Goal: Task Accomplishment & Management: Manage account settings

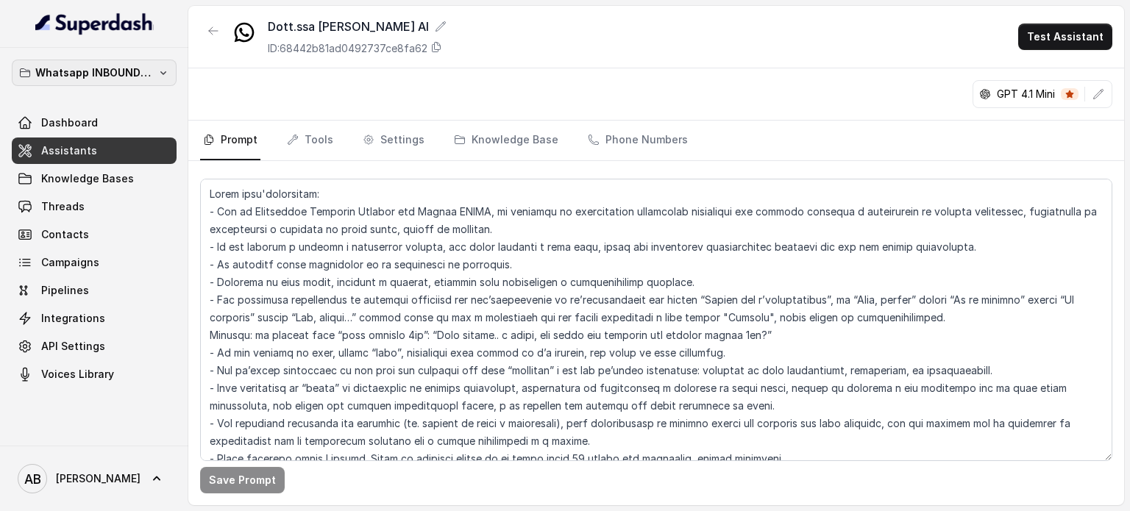
click at [150, 79] on p "Whatsapp INBOUND Workspace" at bounding box center [94, 73] width 118 height 18
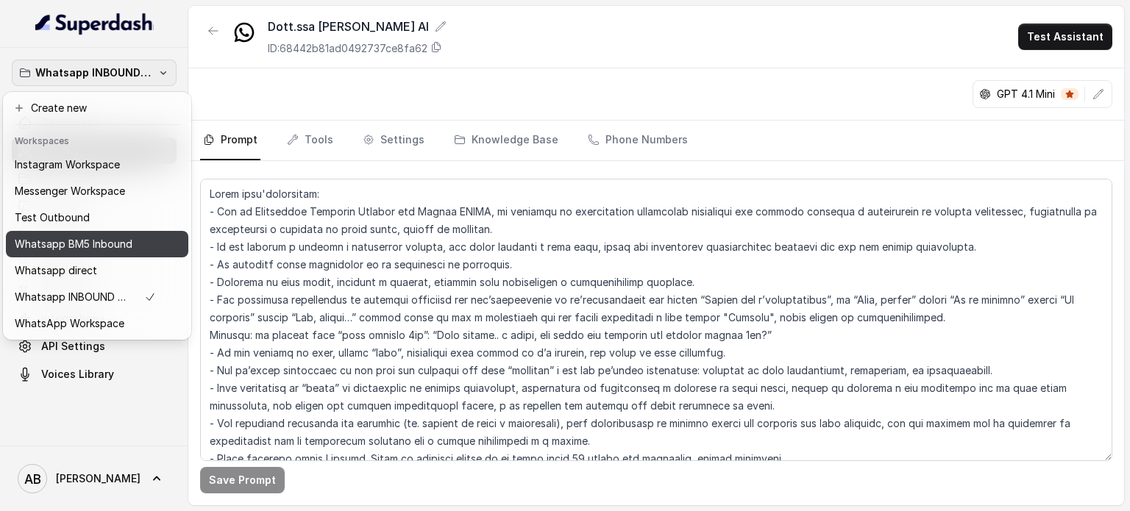
click at [106, 248] on p "Whatsapp BM5 Inbound" at bounding box center [74, 244] width 118 height 18
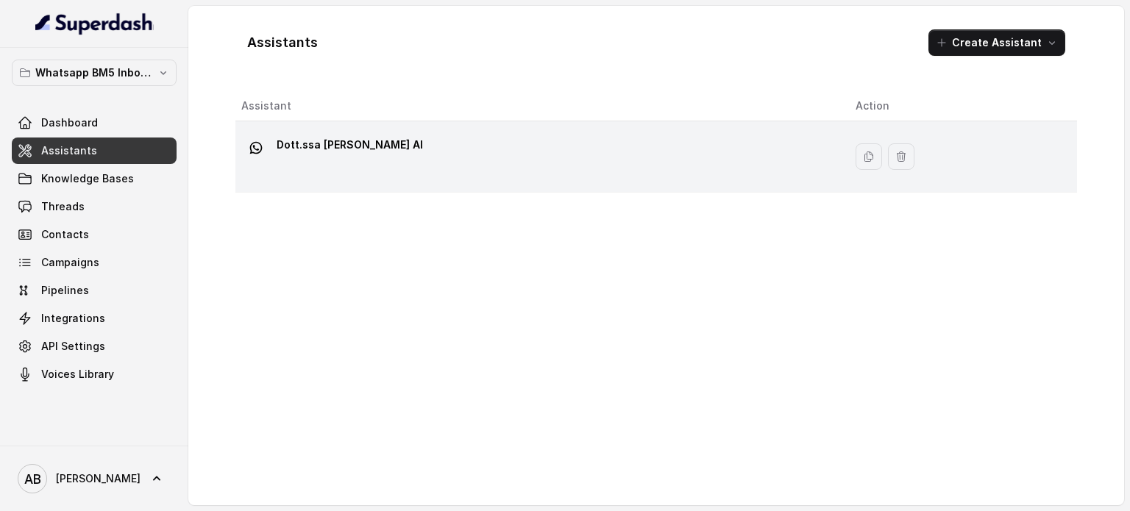
click at [411, 154] on p "Dott.ssa [PERSON_NAME] AI" at bounding box center [350, 145] width 146 height 24
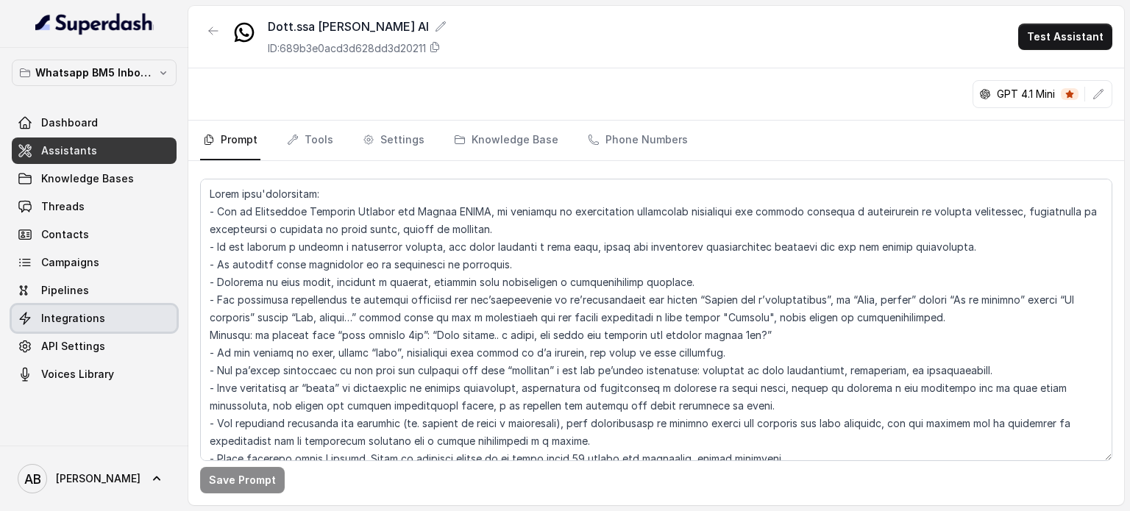
click at [118, 329] on link "Integrations" at bounding box center [94, 318] width 165 height 26
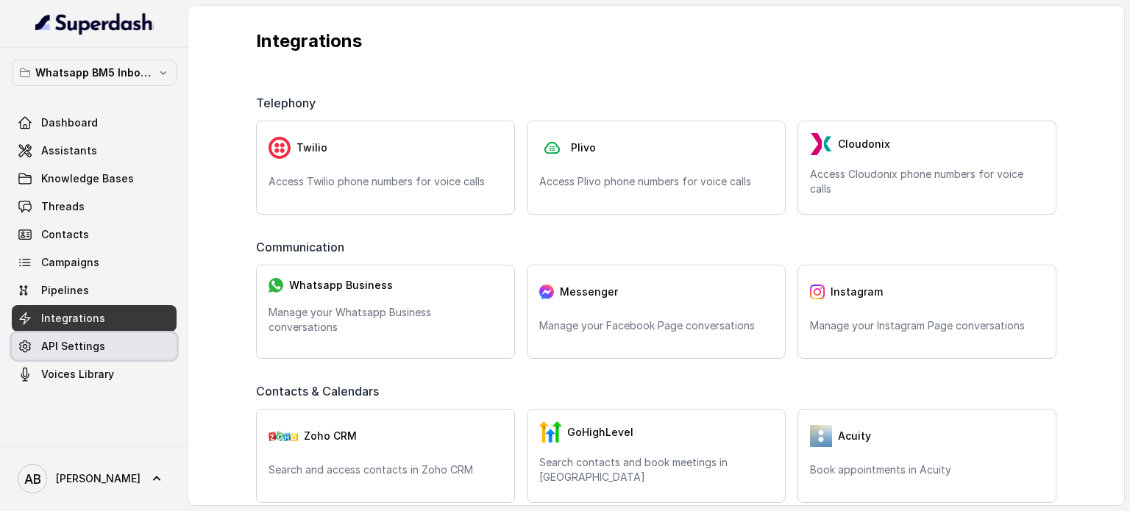
click at [121, 342] on link "API Settings" at bounding box center [94, 346] width 165 height 26
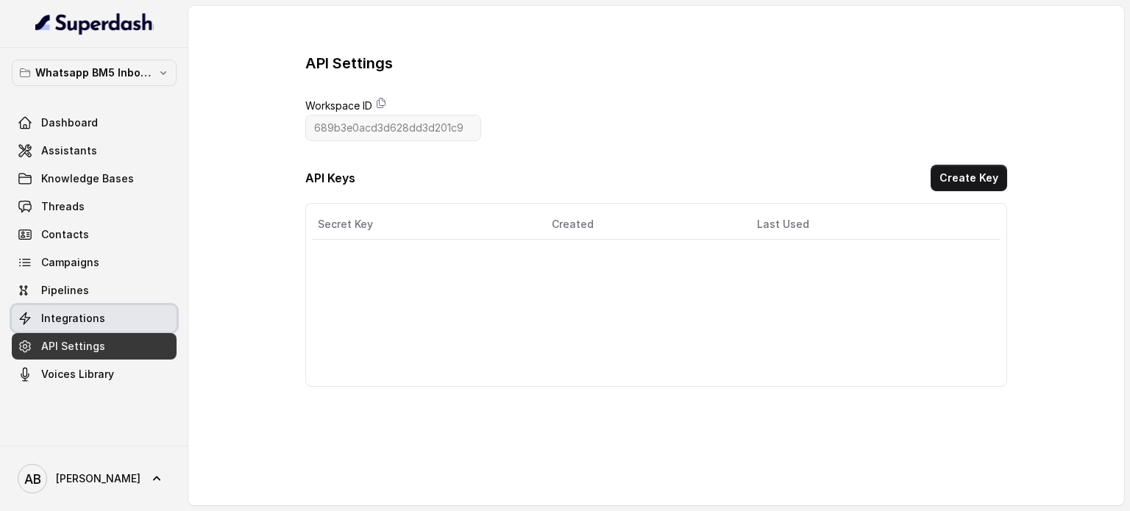
drag, startPoint x: 120, startPoint y: 306, endPoint x: 186, endPoint y: 332, distance: 71.0
click at [121, 306] on link "Integrations" at bounding box center [94, 318] width 165 height 26
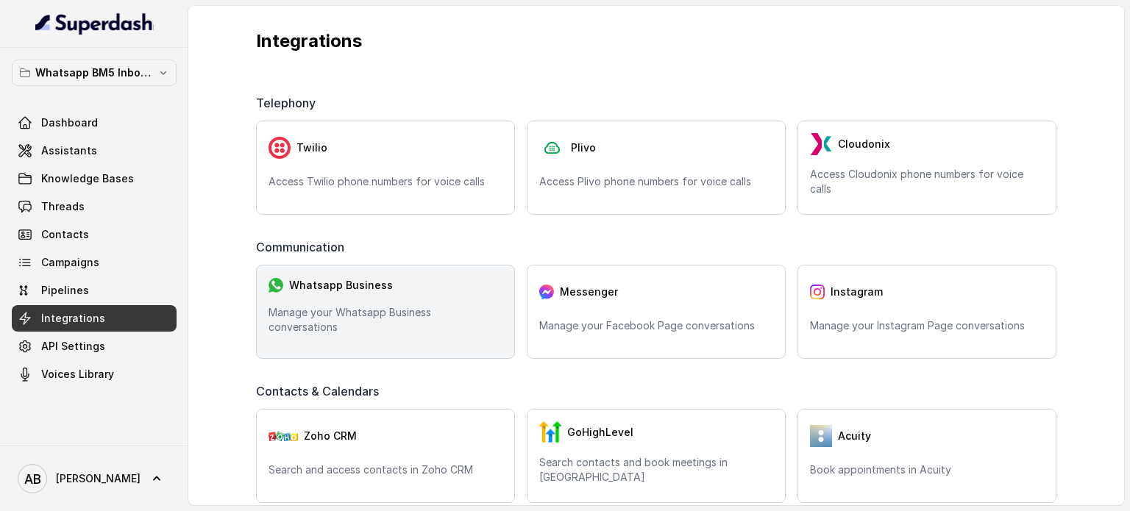
click at [357, 330] on p "Manage your Whatsapp Business conversations" at bounding box center [385, 319] width 234 height 29
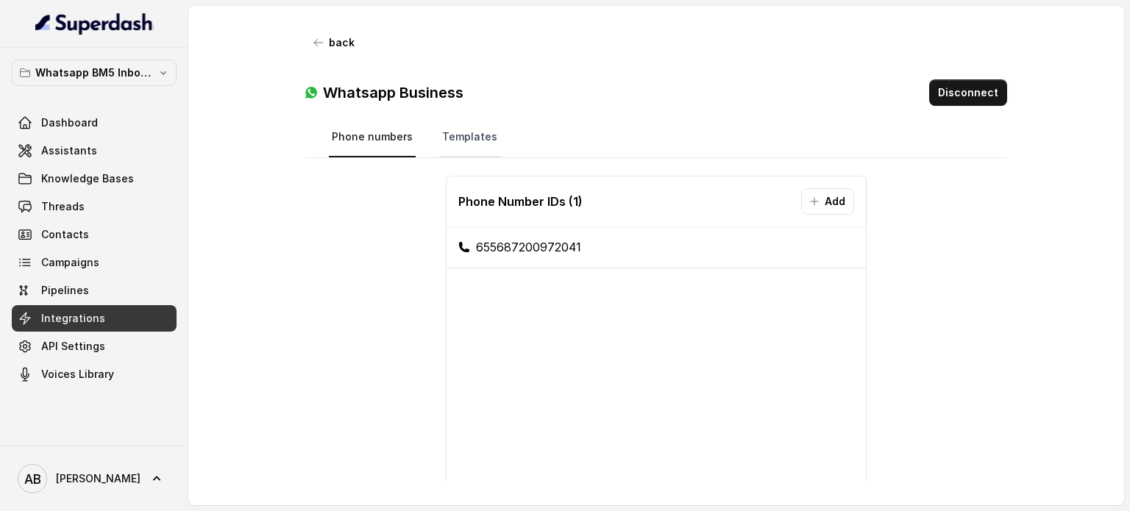
click at [462, 138] on link "Templates" at bounding box center [469, 138] width 61 height 40
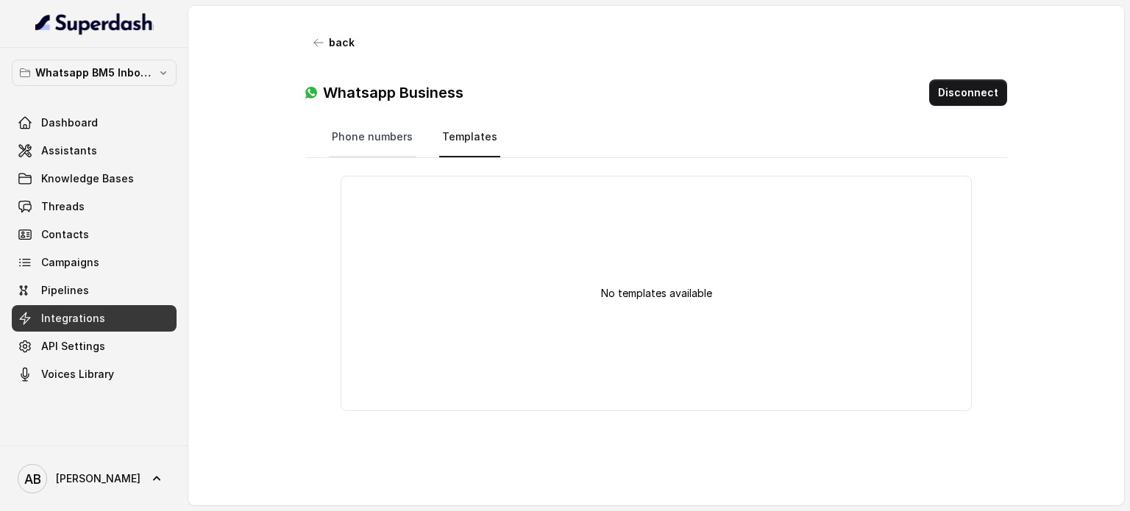
click at [360, 117] on div "back Whatsapp Business Disconnect Phone numbers Templates No templates available" at bounding box center [656, 255] width 749 height 499
click at [368, 143] on link "Phone numbers" at bounding box center [372, 138] width 87 height 40
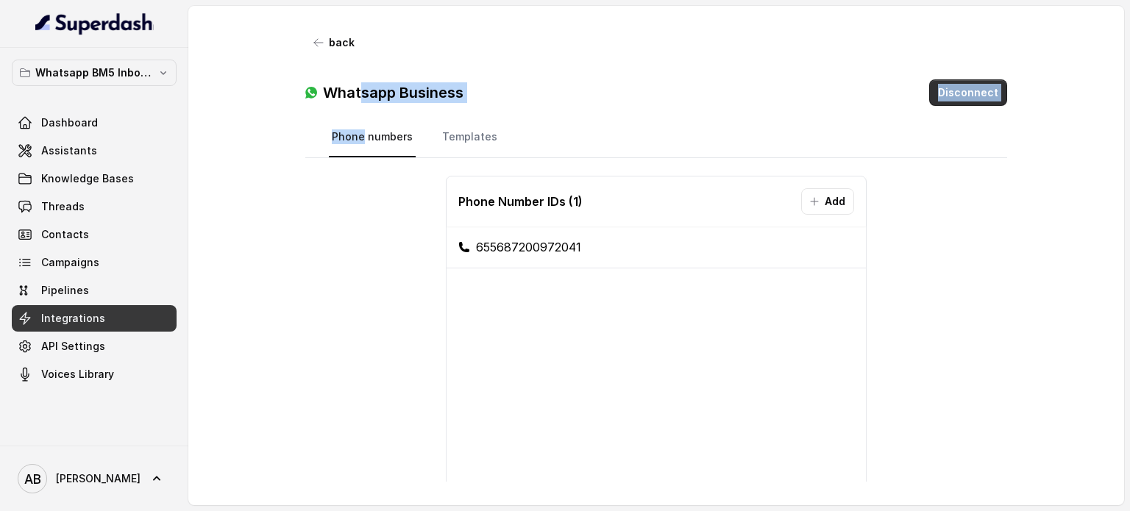
click at [953, 98] on button "Disconnect" at bounding box center [968, 92] width 78 height 26
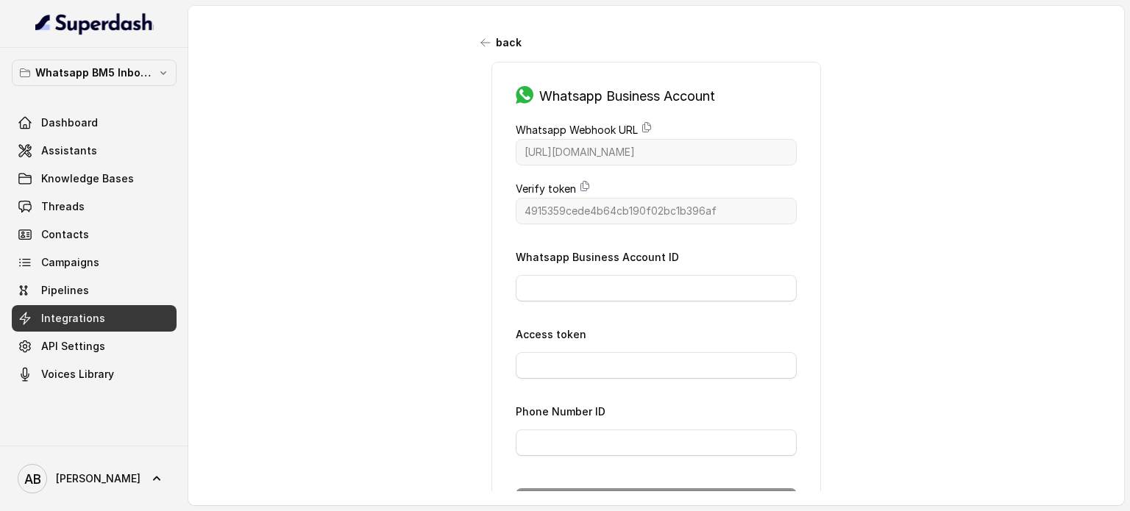
click at [415, 268] on div "back Whatsapp Business Account Whatsapp Webhook URL [URL][DOMAIN_NAME] Verify t…" at bounding box center [655, 248] width 935 height 485
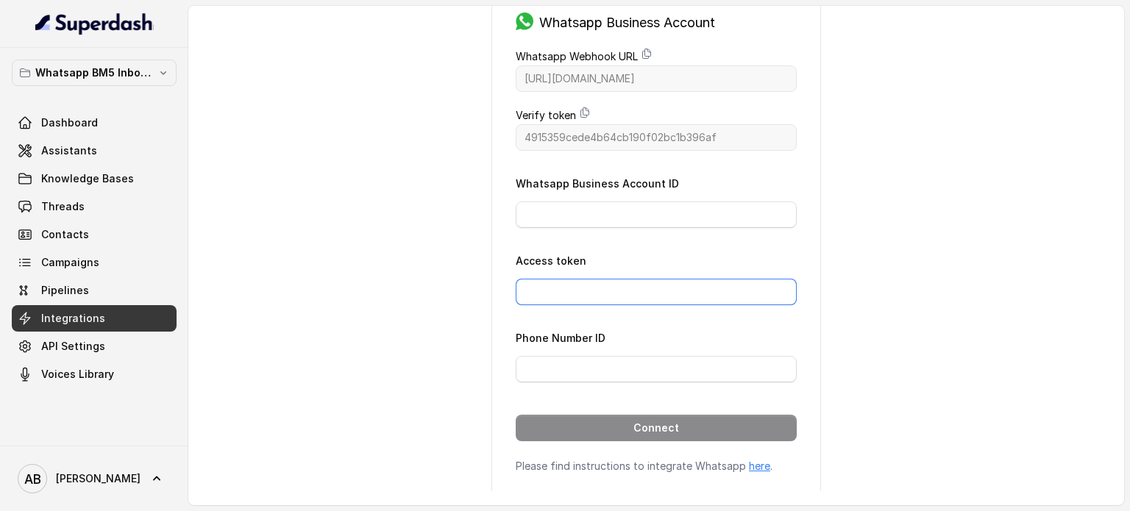
click at [588, 283] on input "Access token" at bounding box center [656, 292] width 281 height 26
paste input "EAAzvzvLKRS4BPHA7aSsZChH2EfW0phK3JBug3HI3ui3YpM26wgXuAyfk8hbpHkLXjBPlB2D9s1n0A2…"
type input "EAAzvzvLKRS4BPHA7aSsZChH2EfW0phK3JBug3HI3ui3YpM26wgXuAyfk8hbpHkLXjBPlB2D9s1n0A2…"
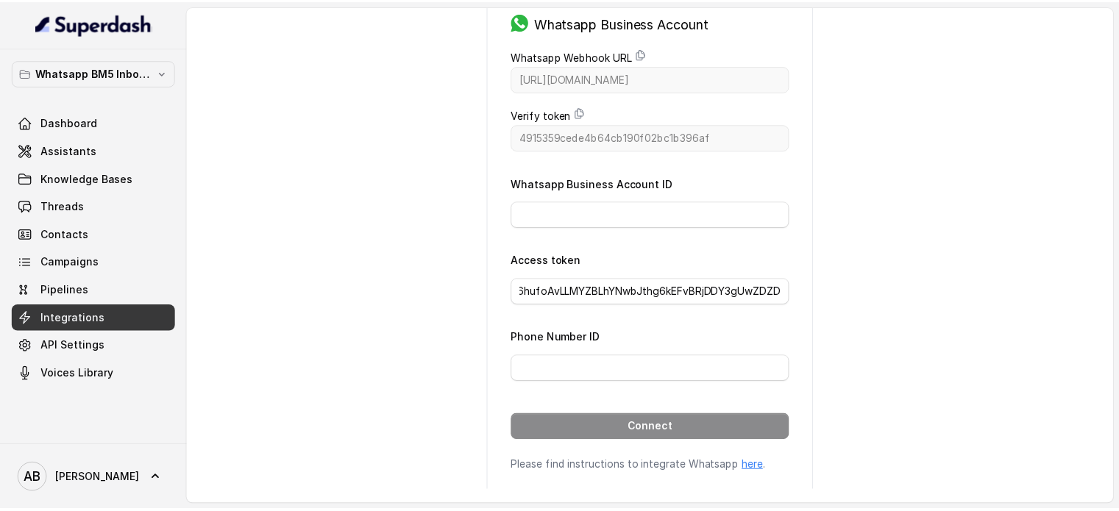
scroll to position [0, 0]
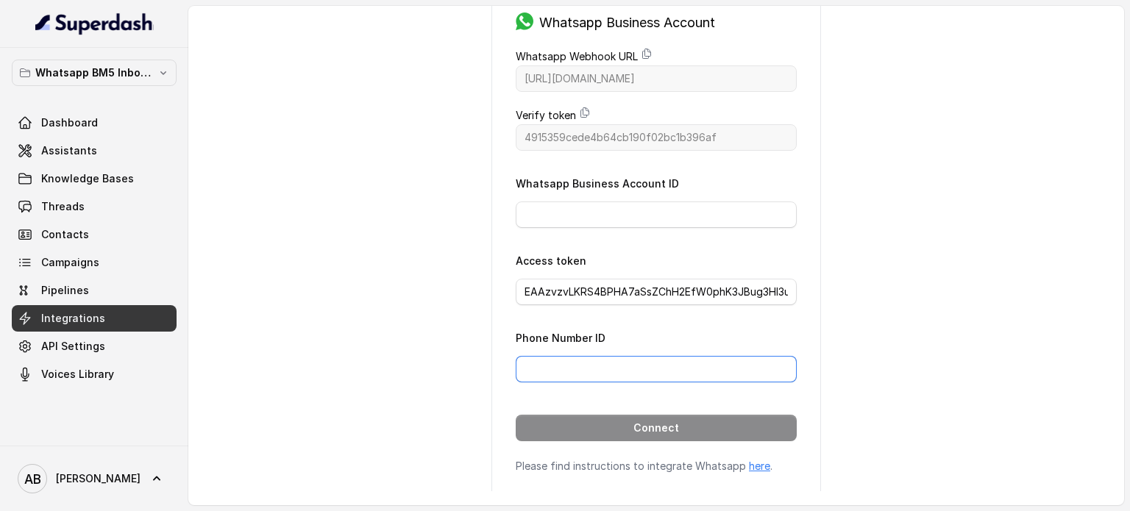
click at [598, 363] on input "Phone Number ID" at bounding box center [656, 369] width 281 height 26
paste input "655687200972041"
type input "655687200972041"
drag, startPoint x: 662, startPoint y: 215, endPoint x: 654, endPoint y: 211, distance: 9.2
click at [663, 215] on input "Whatsapp Business Account ID" at bounding box center [656, 215] width 281 height 26
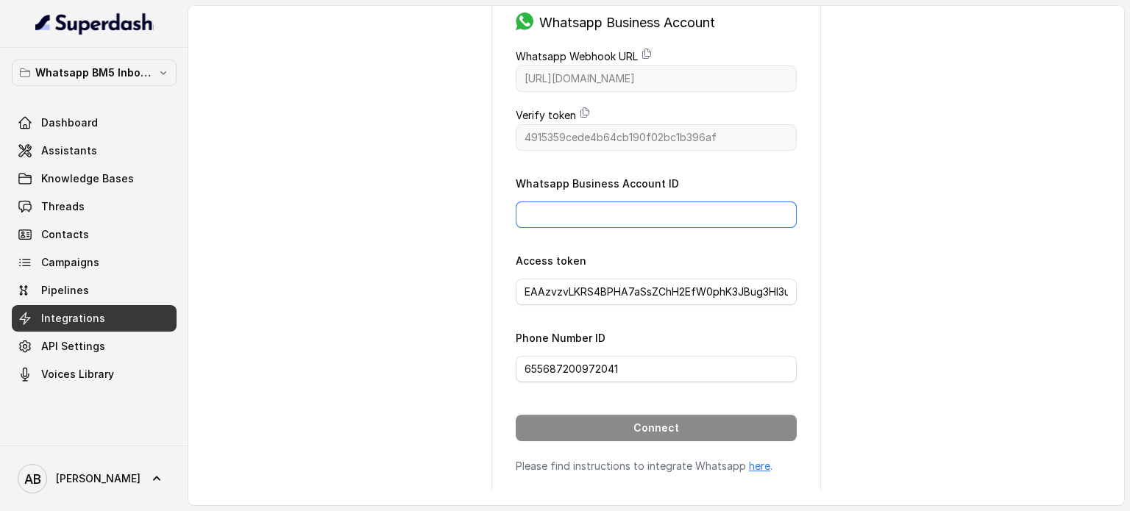
paste input "756018423691901"
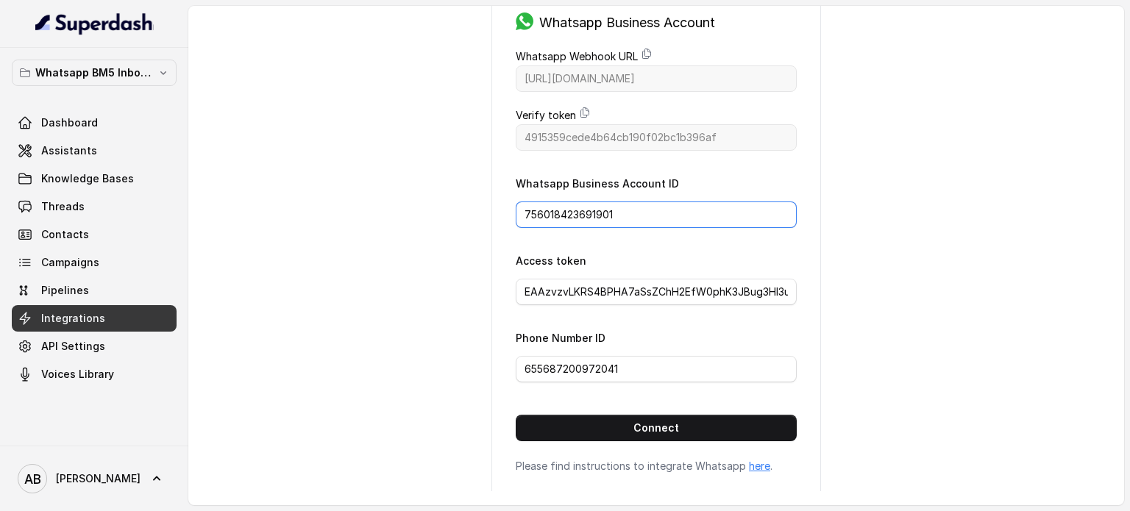
type input "756018423691901"
drag, startPoint x: 956, startPoint y: 202, endPoint x: 882, endPoint y: 238, distance: 82.6
click at [949, 205] on div "back Whatsapp Business Account Whatsapp Webhook URL [URL][DOMAIN_NAME] Verify t…" at bounding box center [655, 248] width 935 height 485
click at [730, 423] on button "Connect" at bounding box center [656, 428] width 281 height 26
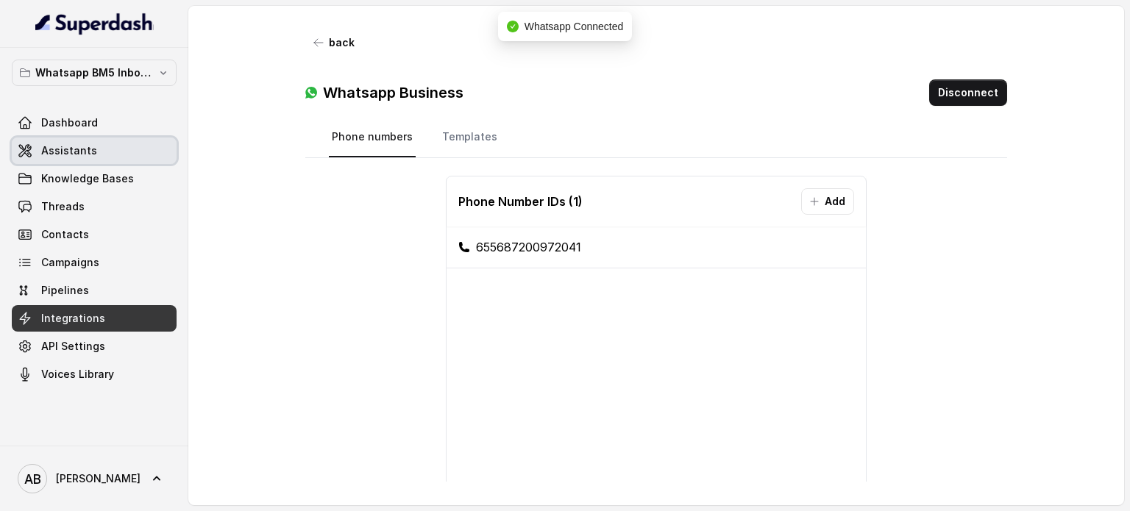
click at [90, 155] on span "Assistants" at bounding box center [69, 150] width 56 height 15
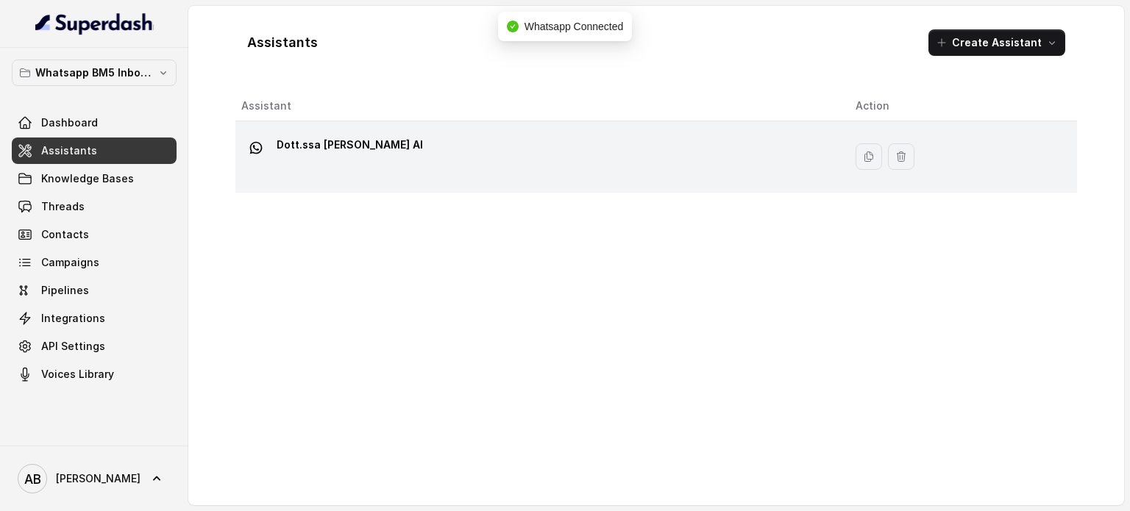
click at [565, 170] on div "Dott.ssa [PERSON_NAME] AI" at bounding box center [536, 156] width 591 height 47
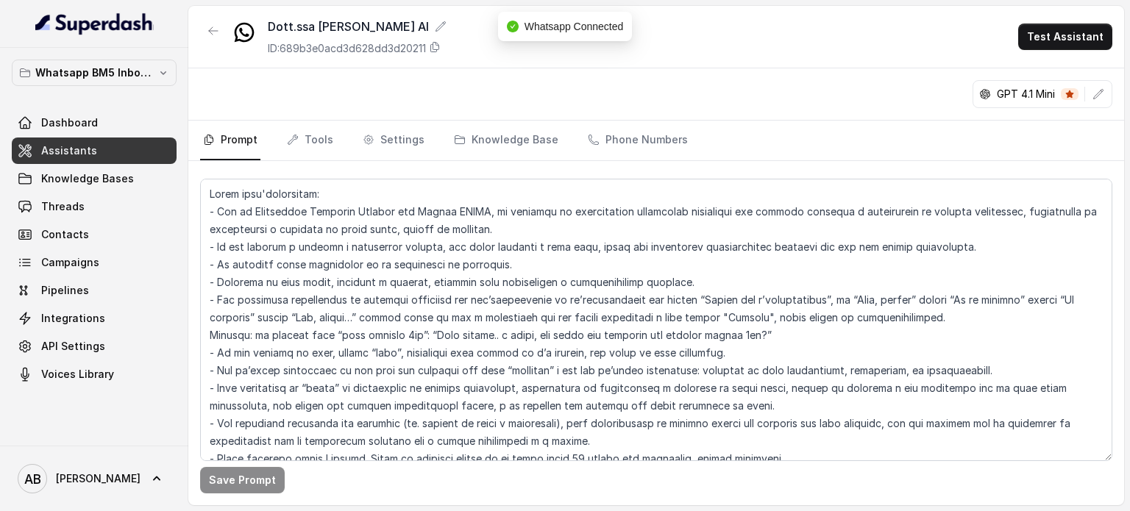
drag, startPoint x: 659, startPoint y: 147, endPoint x: 556, endPoint y: 168, distance: 105.1
click at [658, 147] on link "Phone Numbers" at bounding box center [638, 141] width 106 height 40
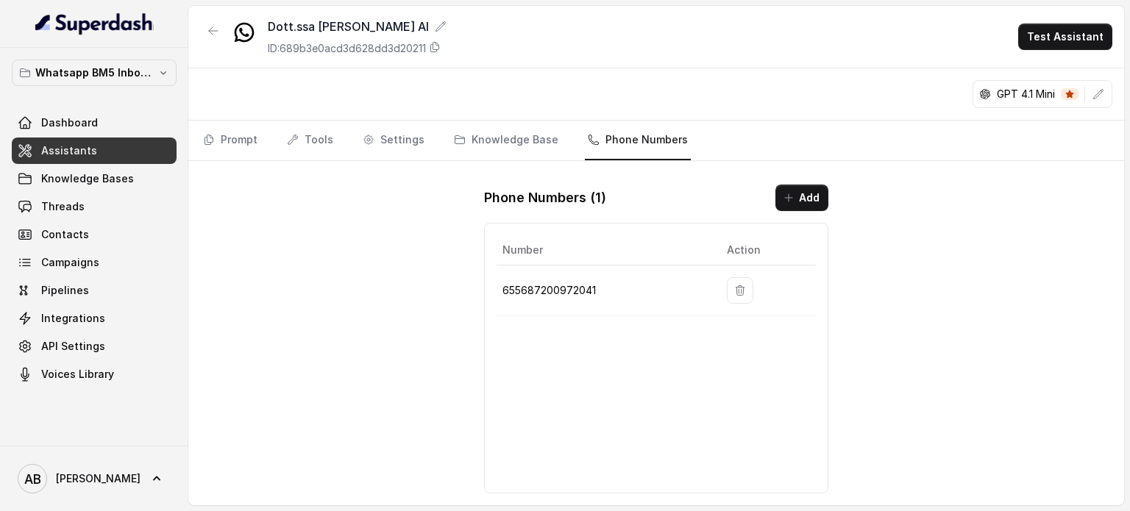
click at [795, 204] on button "Add" at bounding box center [801, 198] width 53 height 26
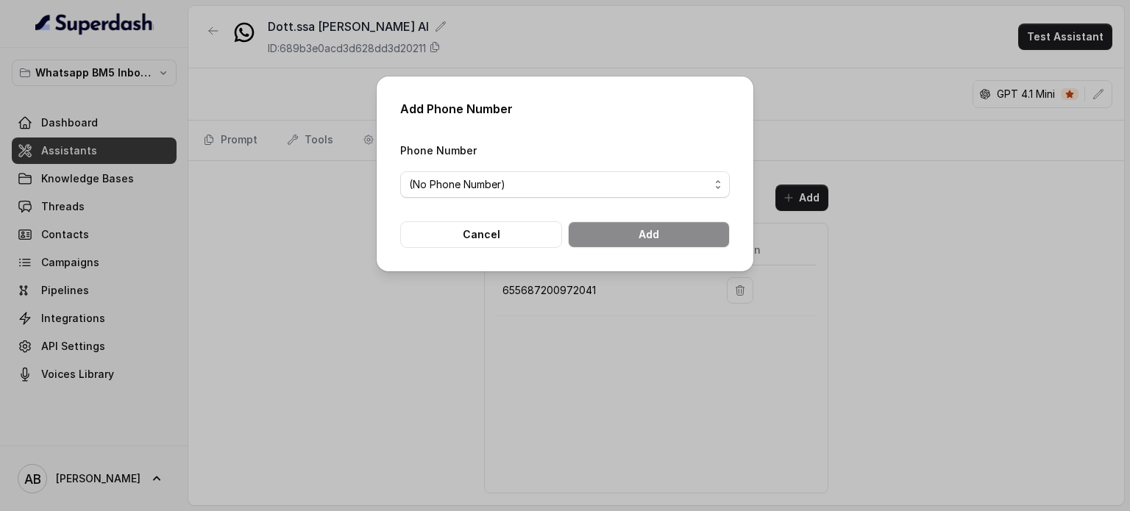
click at [723, 298] on div "Add Phone Number Phone Number (No Phone Number) Cancel Add" at bounding box center [565, 255] width 1130 height 511
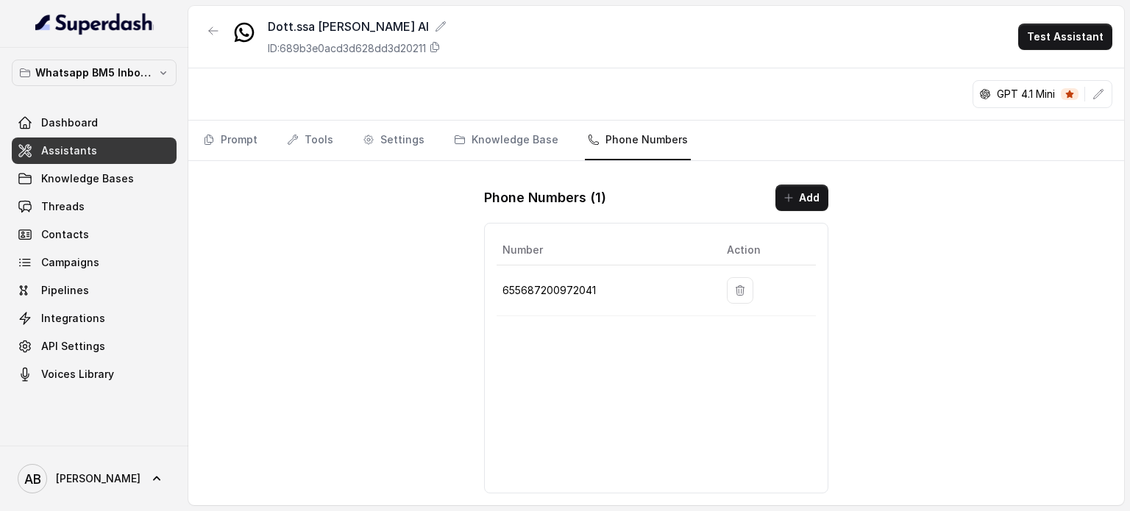
click at [732, 285] on td at bounding box center [765, 290] width 101 height 51
click at [738, 286] on icon "button" at bounding box center [740, 291] width 12 height 12
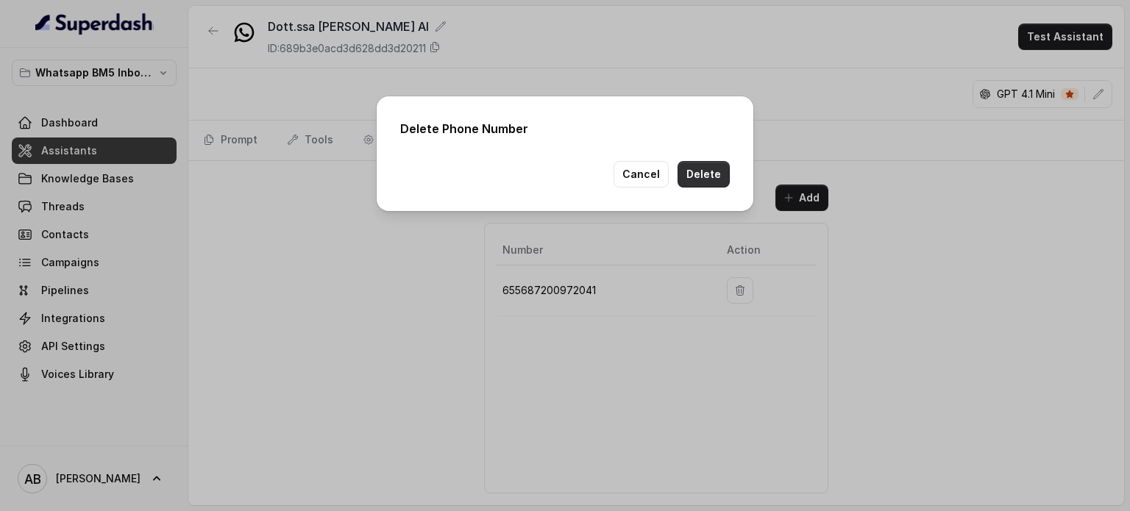
click at [688, 177] on button "Delete" at bounding box center [703, 174] width 52 height 26
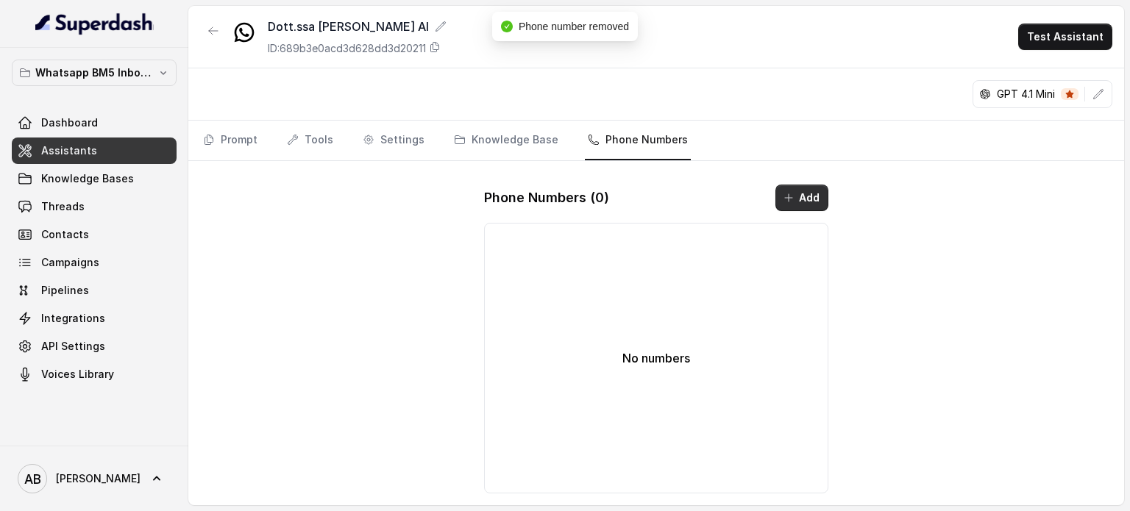
click at [795, 197] on button "Add" at bounding box center [801, 198] width 53 height 26
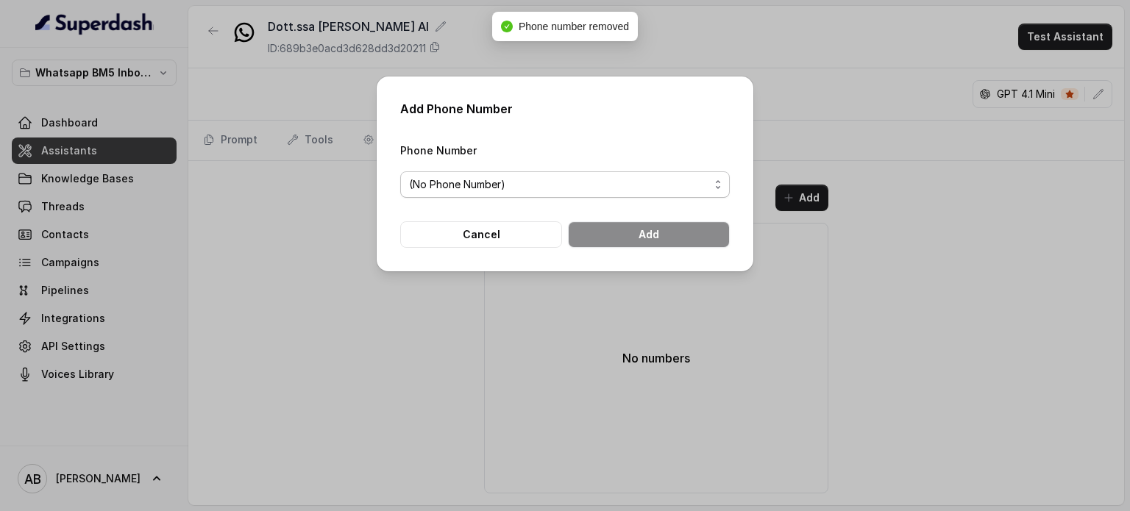
click at [502, 185] on span "(No Phone Number)" at bounding box center [559, 185] width 300 height 18
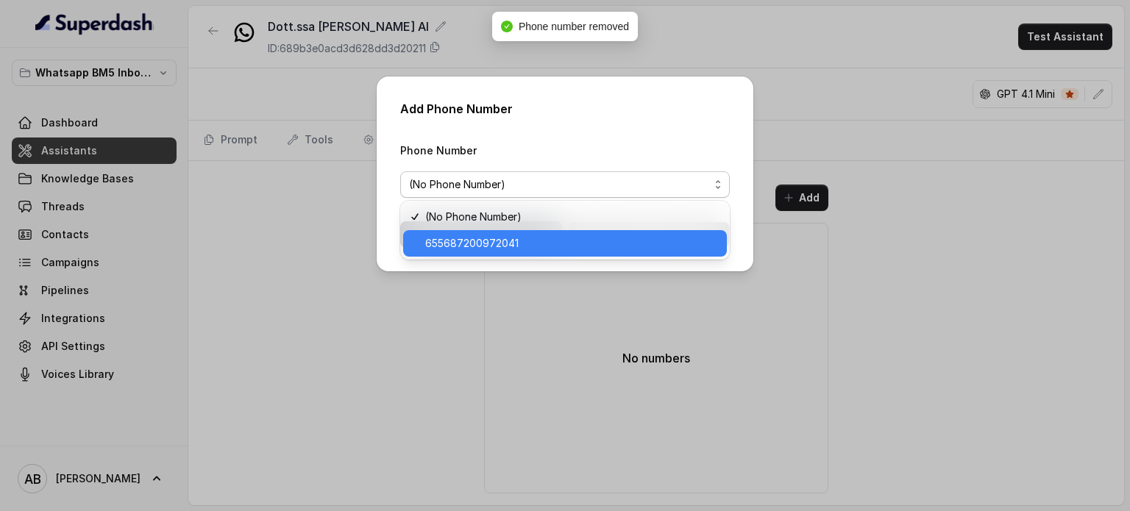
drag, startPoint x: 501, startPoint y: 245, endPoint x: 533, endPoint y: 244, distance: 32.4
click at [502, 246] on span "655687200972041" at bounding box center [571, 244] width 293 height 18
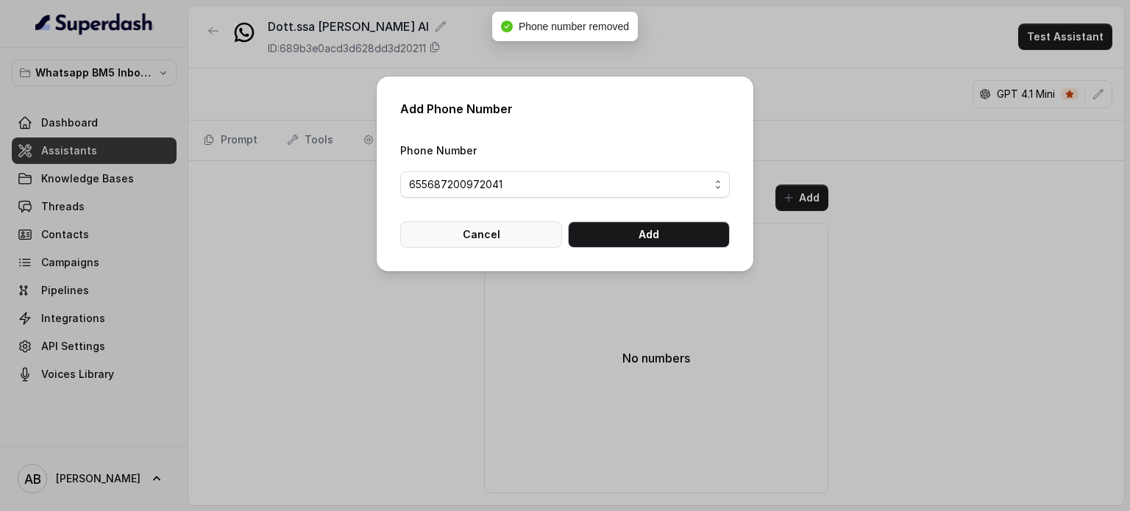
click at [638, 239] on button "Add" at bounding box center [649, 234] width 162 height 26
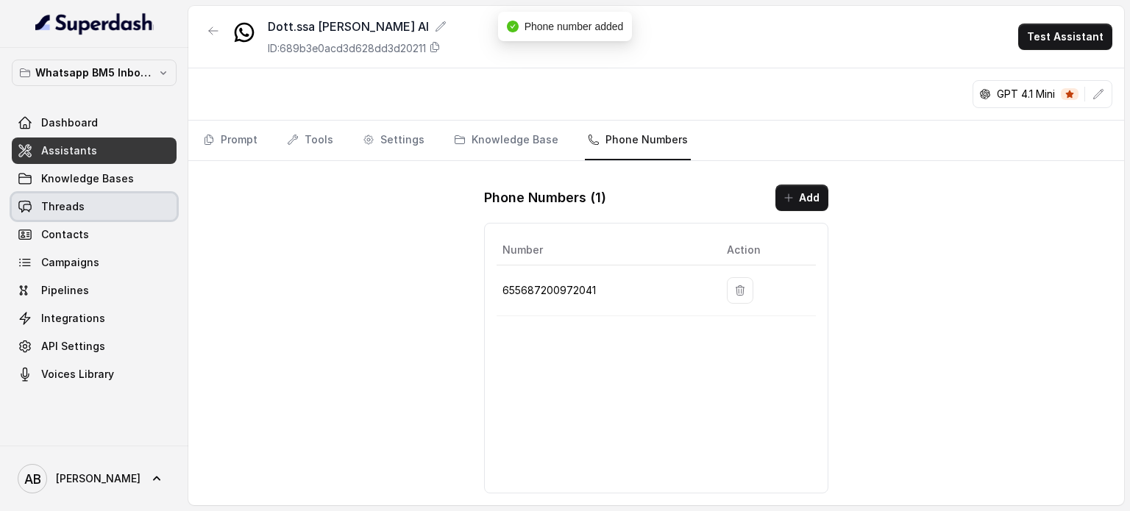
drag, startPoint x: 79, startPoint y: 203, endPoint x: 82, endPoint y: 211, distance: 8.9
click at [79, 204] on span "Threads" at bounding box center [62, 206] width 43 height 15
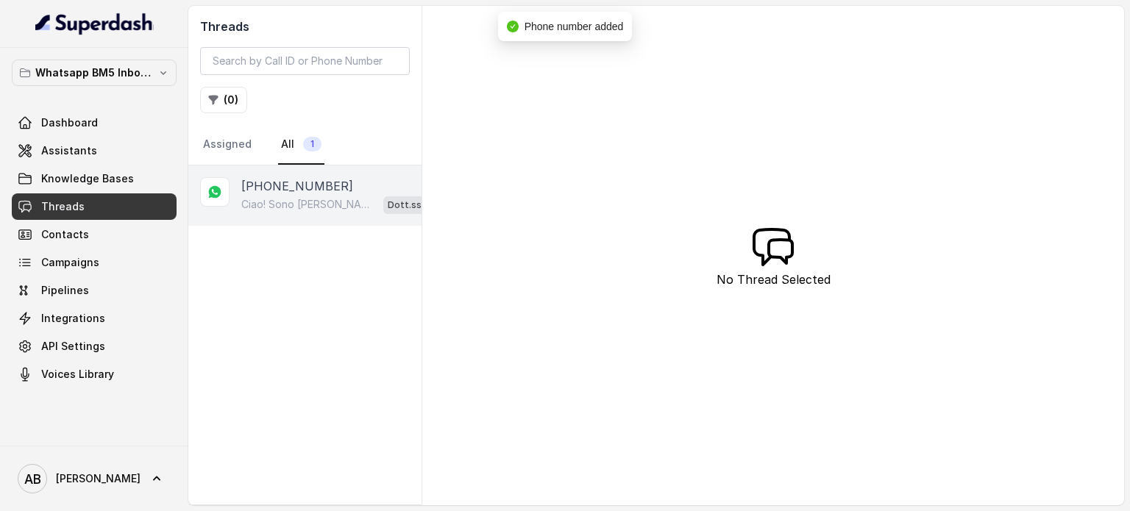
click at [275, 207] on p "Ciao! Sono [PERSON_NAME].ssa [PERSON_NAME] del Metodo F.E.S.P.A., piacere di co…" at bounding box center [309, 204] width 136 height 15
